Goal: Task Accomplishment & Management: Use online tool/utility

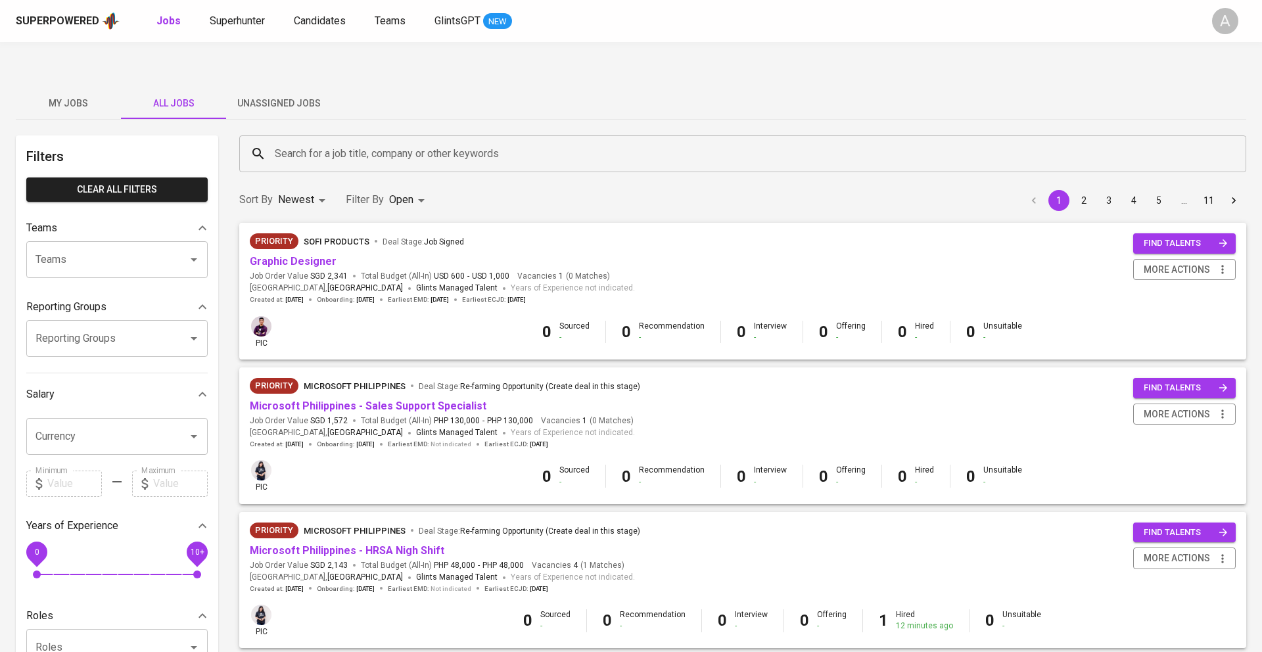
scroll to position [206, 0]
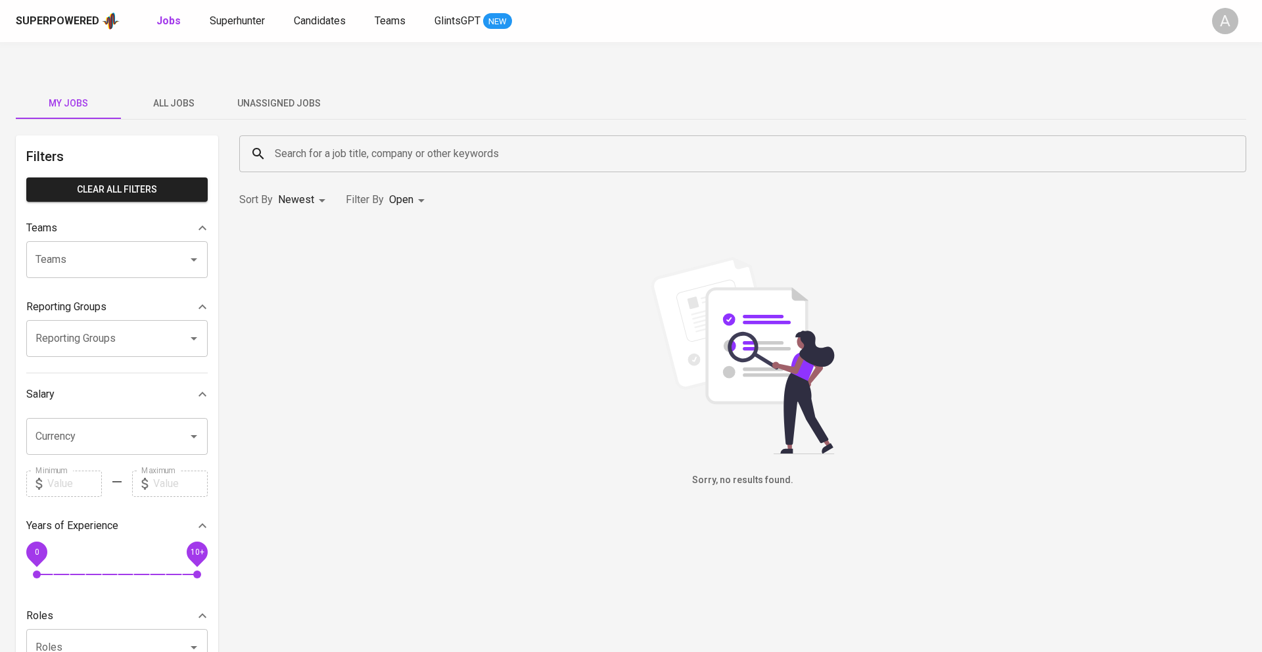
click at [264, 95] on span "Unassigned Jobs" at bounding box center [278, 103] width 89 height 16
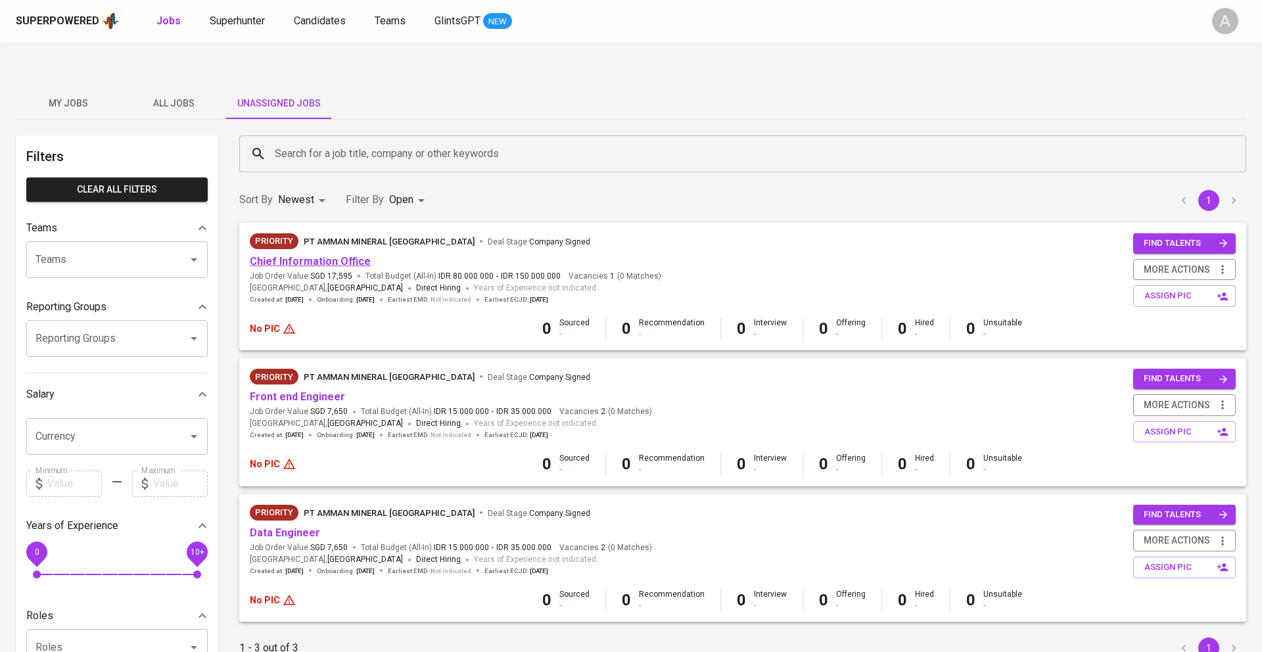
click at [329, 255] on link "Chief Information Office" at bounding box center [310, 261] width 121 height 12
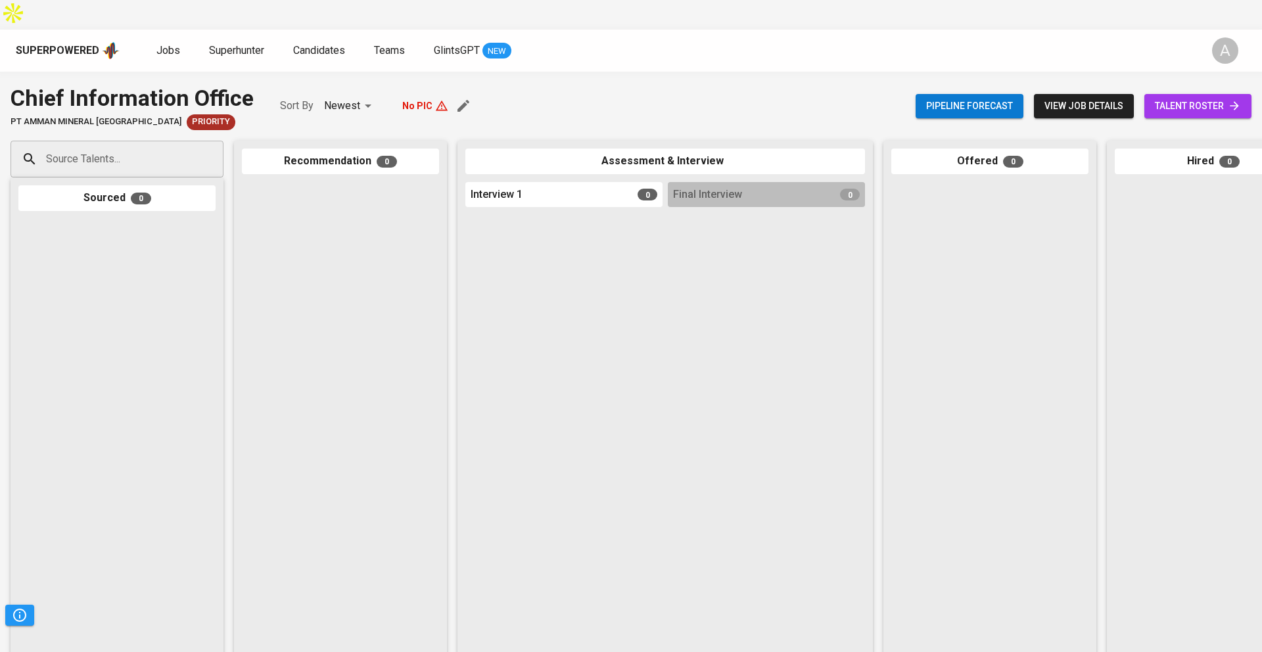
click at [1077, 98] on span "view job details" at bounding box center [1084, 106] width 79 height 16
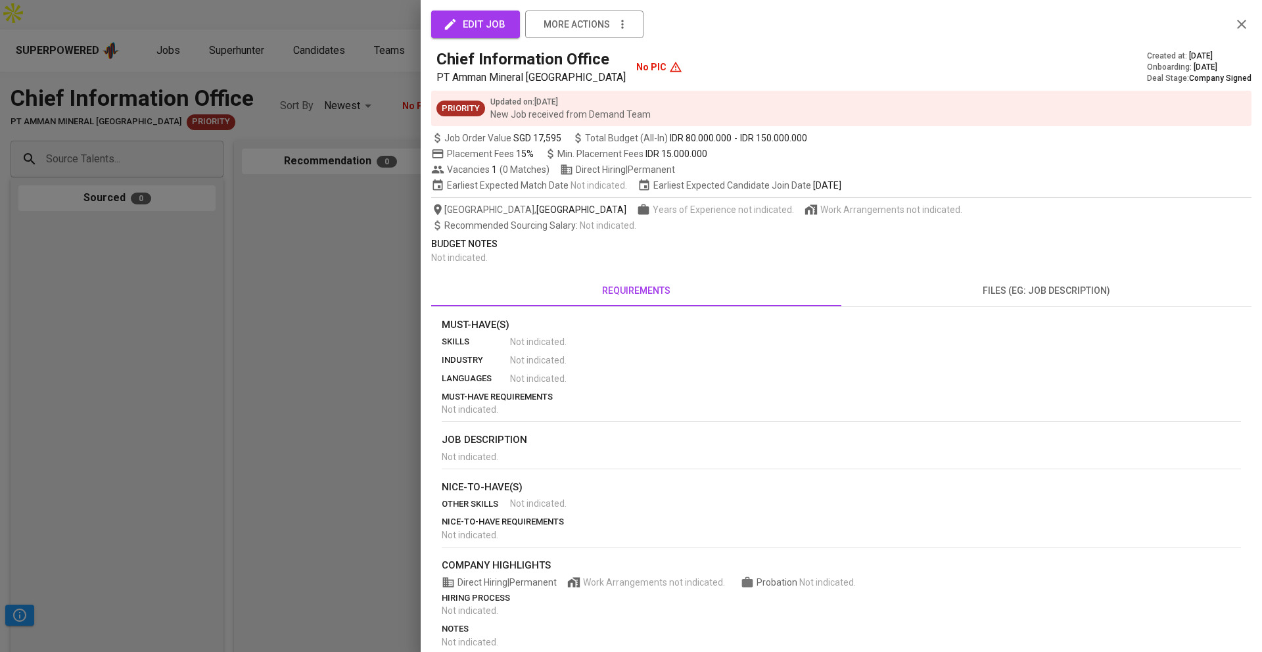
click at [478, 28] on span "edit job" at bounding box center [476, 24] width 60 height 17
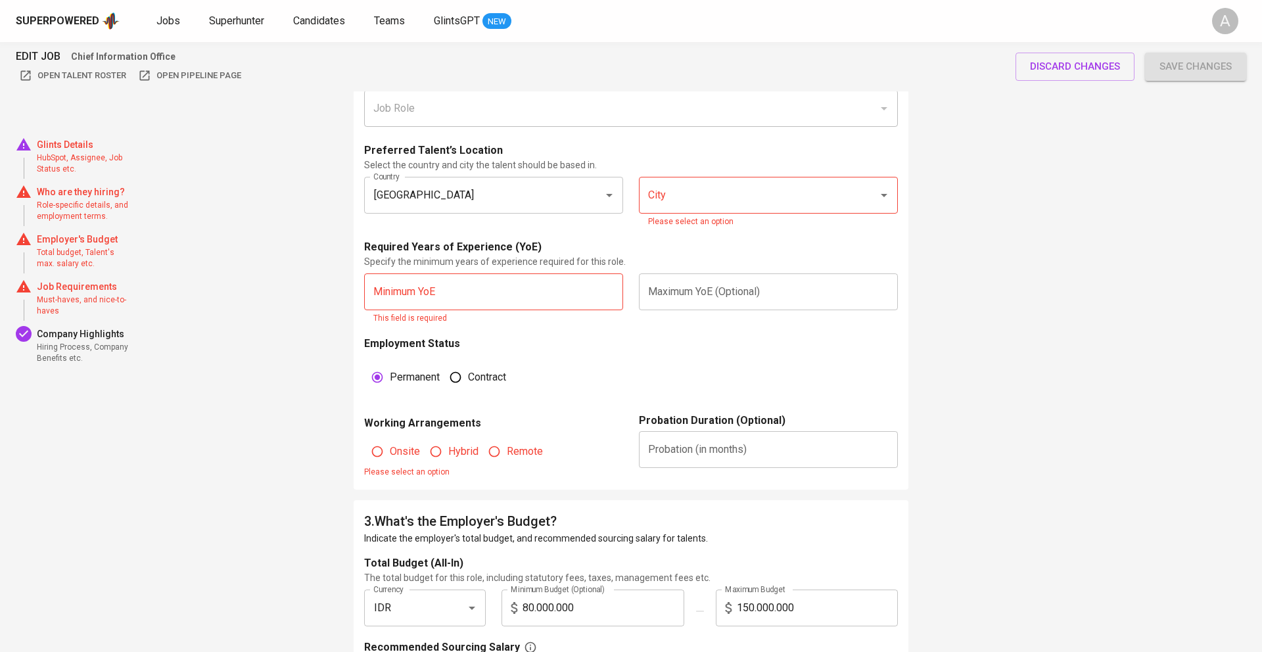
scroll to position [807, 0]
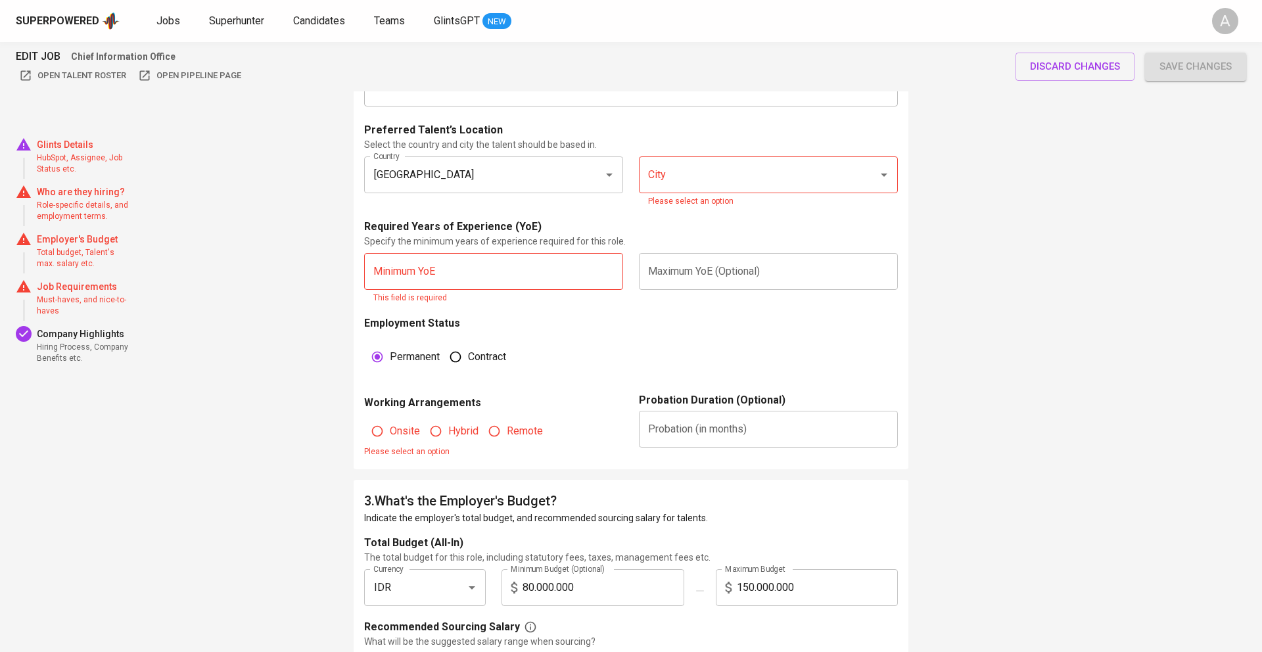
click at [603, 446] on p "Please select an option" at bounding box center [493, 452] width 259 height 13
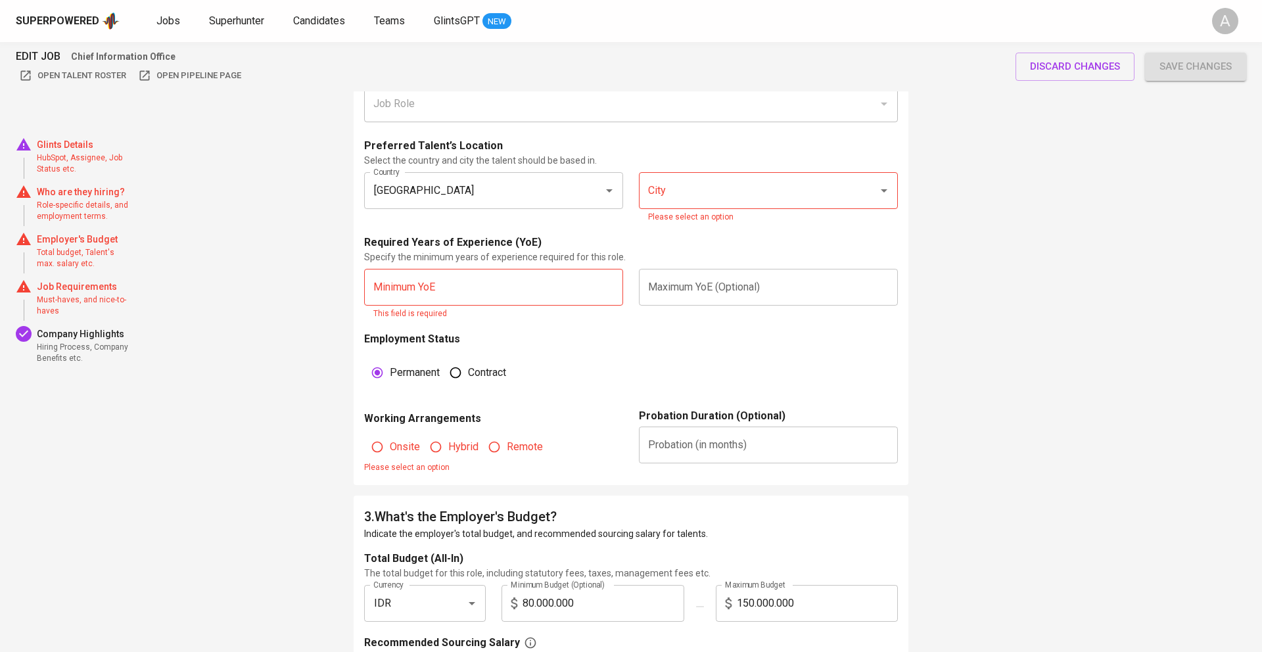
scroll to position [798, 0]
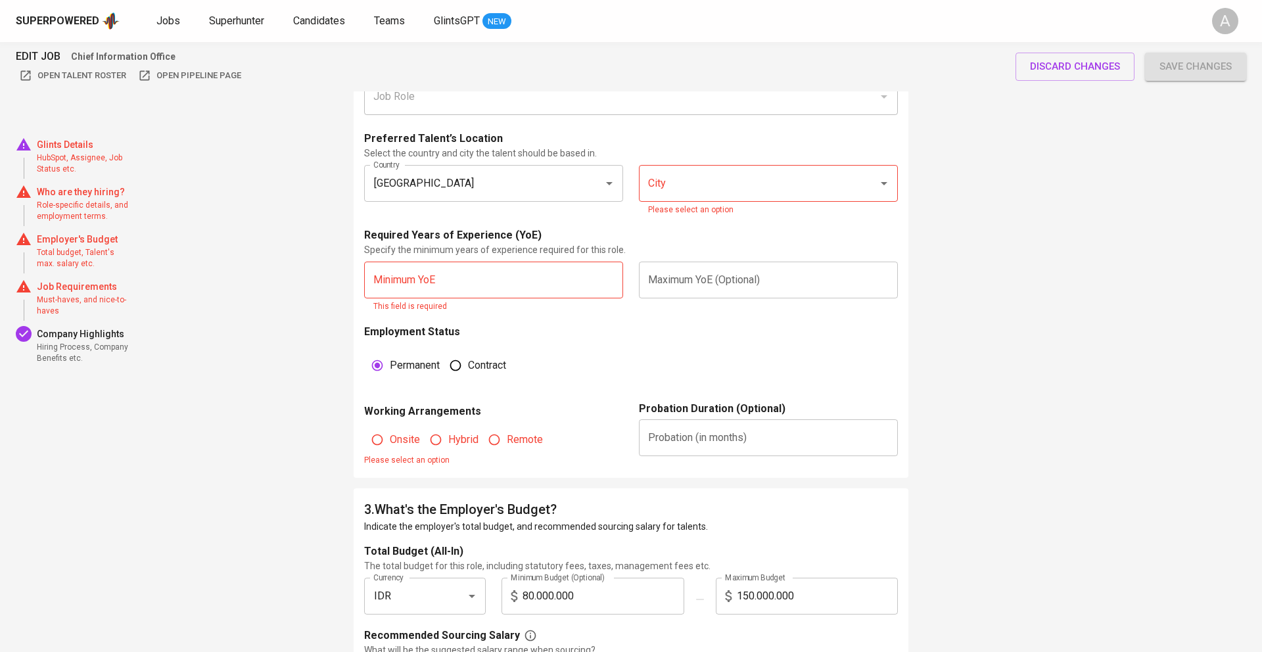
click at [465, 443] on div "2 . Who are they hiring? Fill in the details below to outline the employer's id…" at bounding box center [631, 209] width 555 height 538
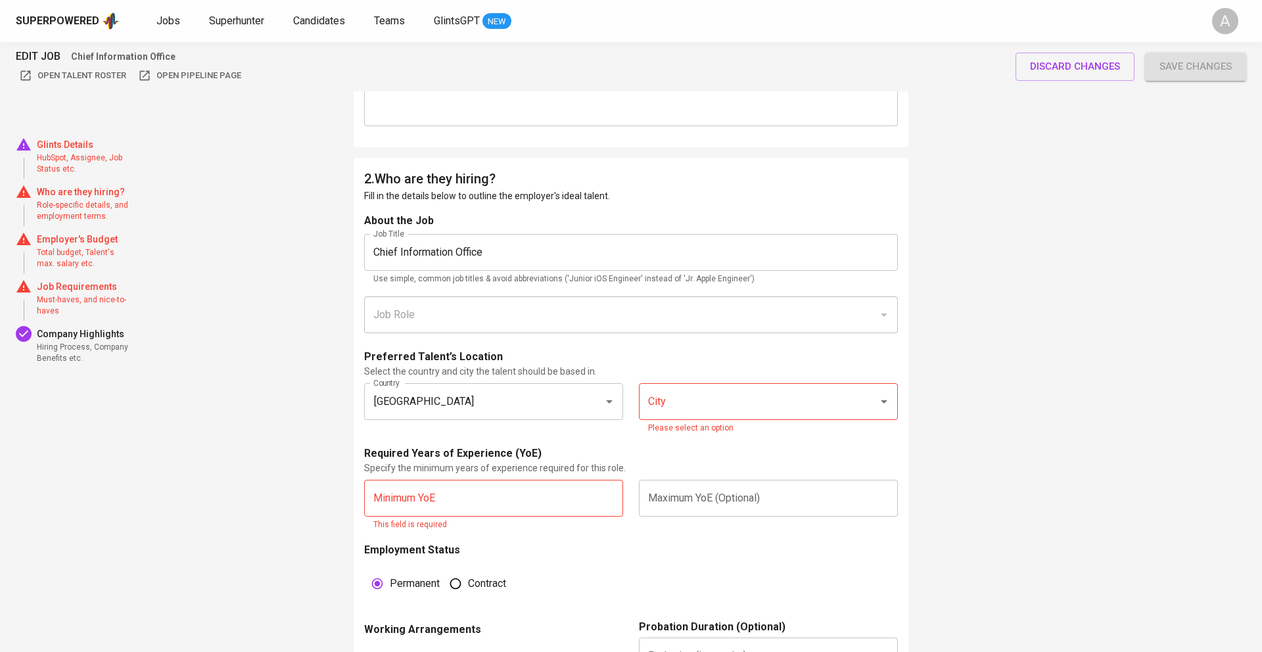
scroll to position [0, 0]
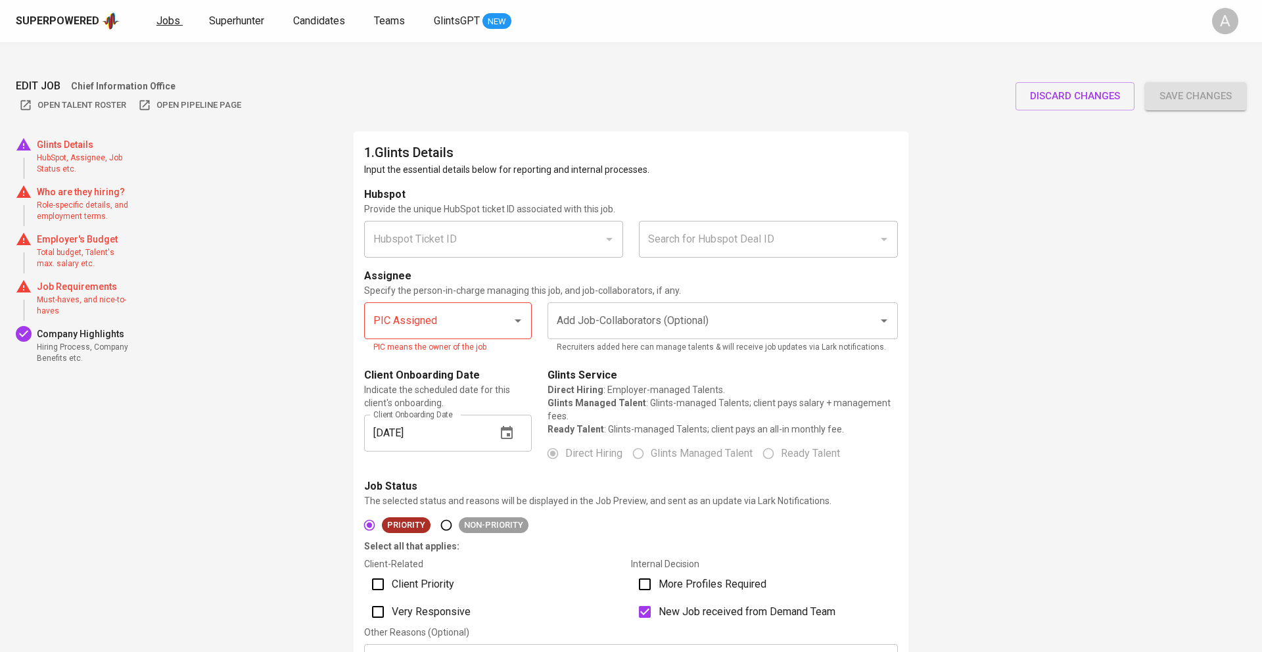
click at [168, 24] on span "Jobs" at bounding box center [168, 20] width 24 height 12
